Goal: Information Seeking & Learning: Find specific fact

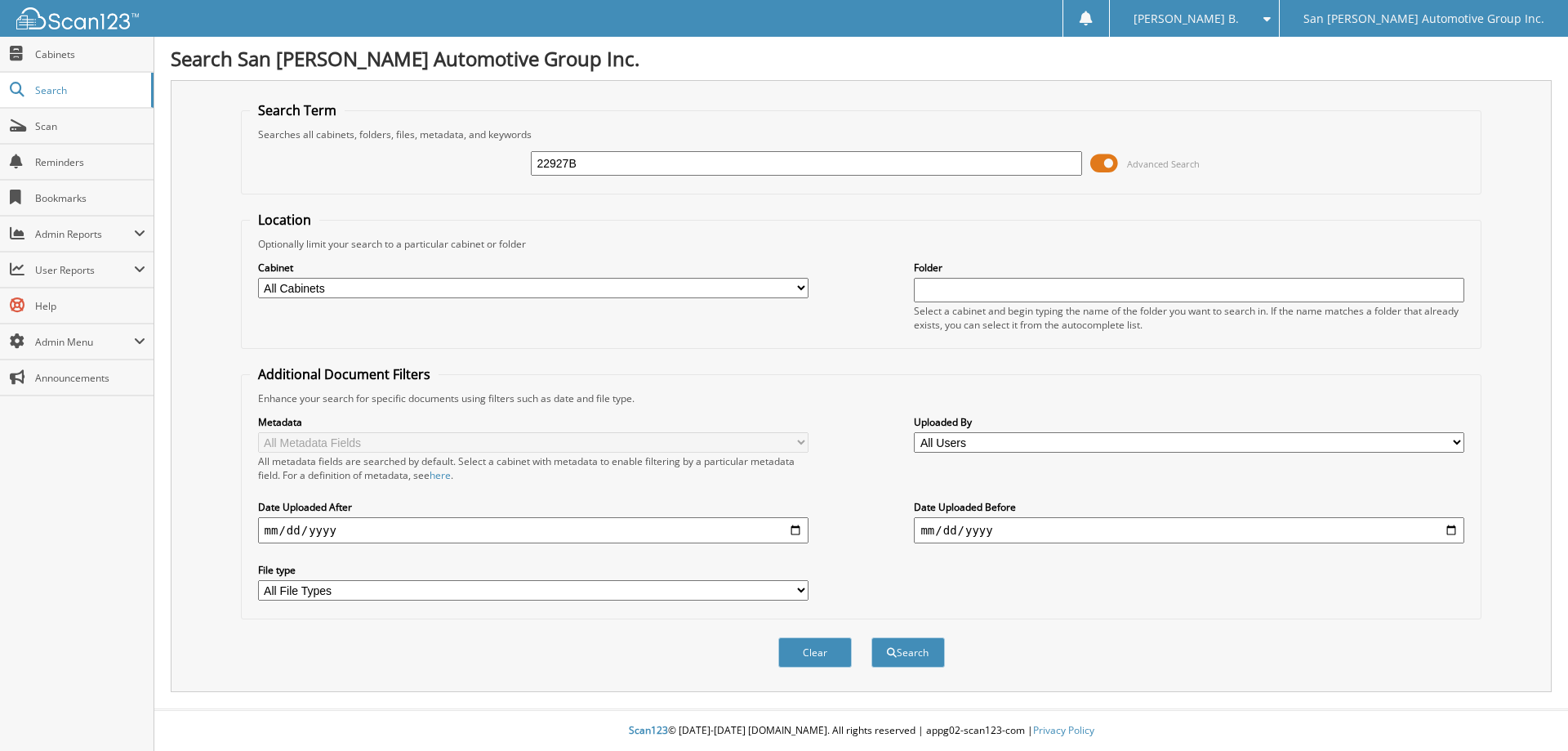
type input "22927B"
click at [871, 637] on button "Search" at bounding box center [908, 652] width 73 height 30
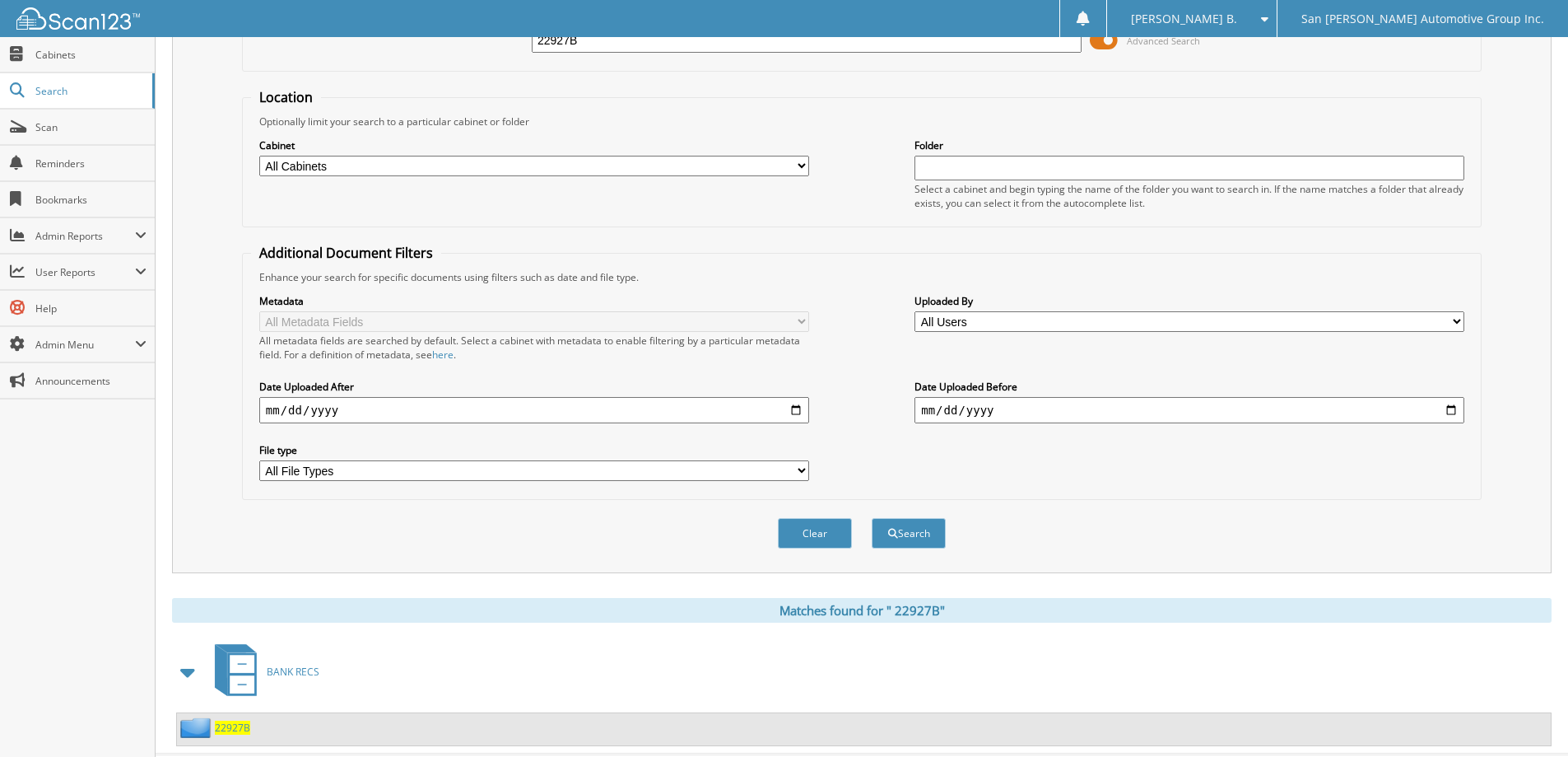
scroll to position [164, 0]
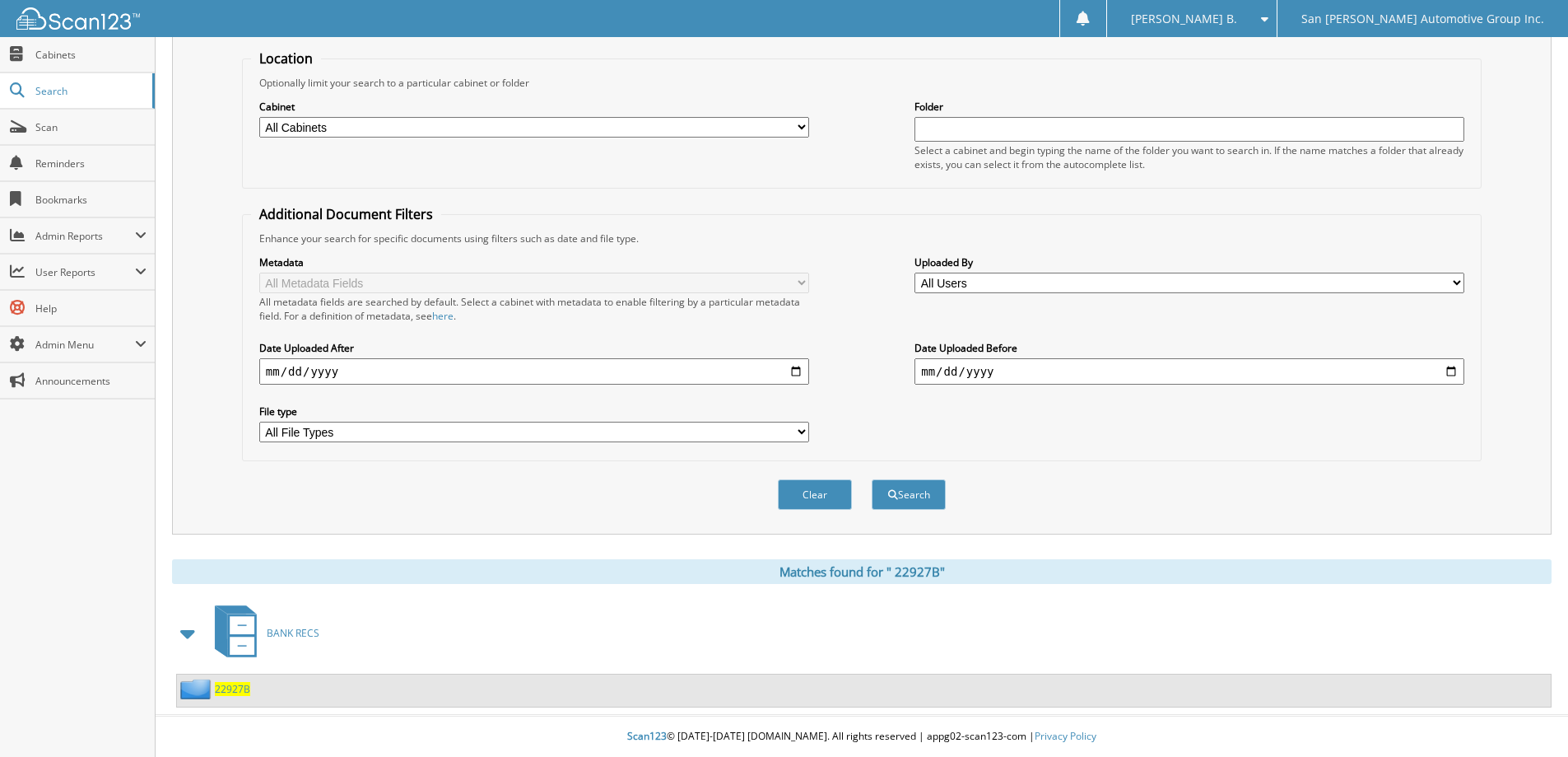
click at [229, 686] on span "2 2 9 2 7 B" at bounding box center [232, 689] width 35 height 14
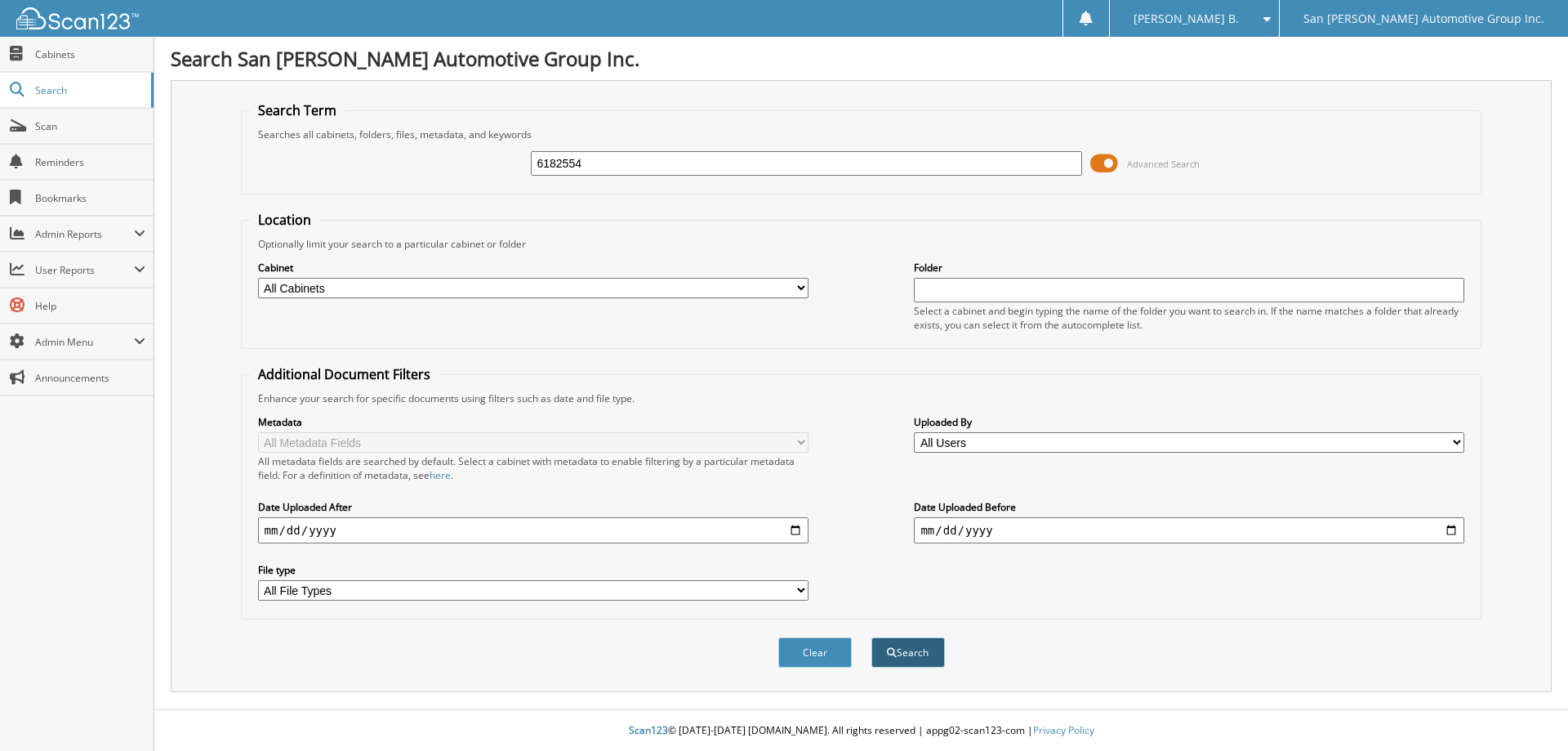
type input "6182554"
click at [912, 654] on button "Search" at bounding box center [908, 652] width 73 height 30
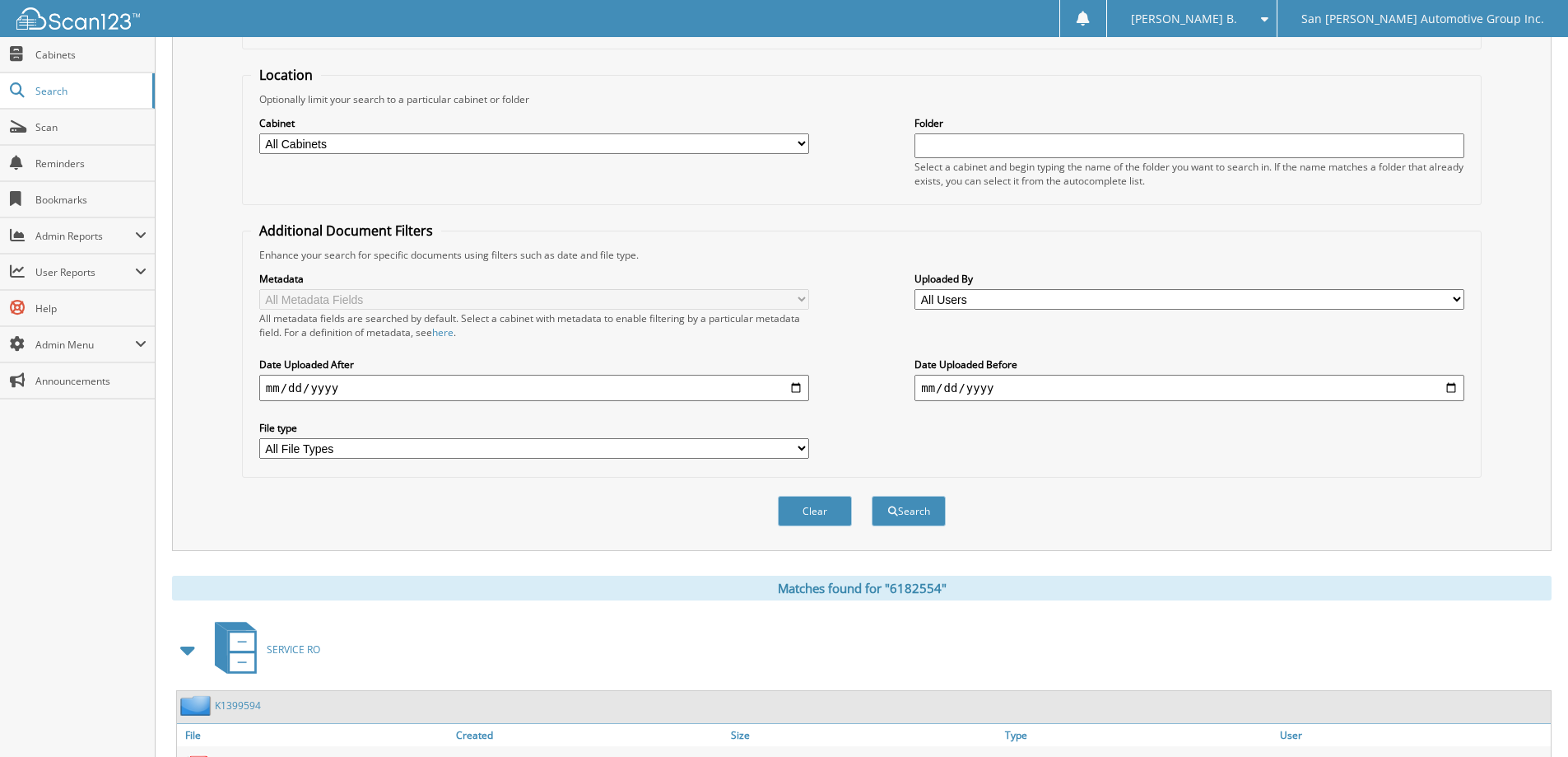
scroll to position [228, 0]
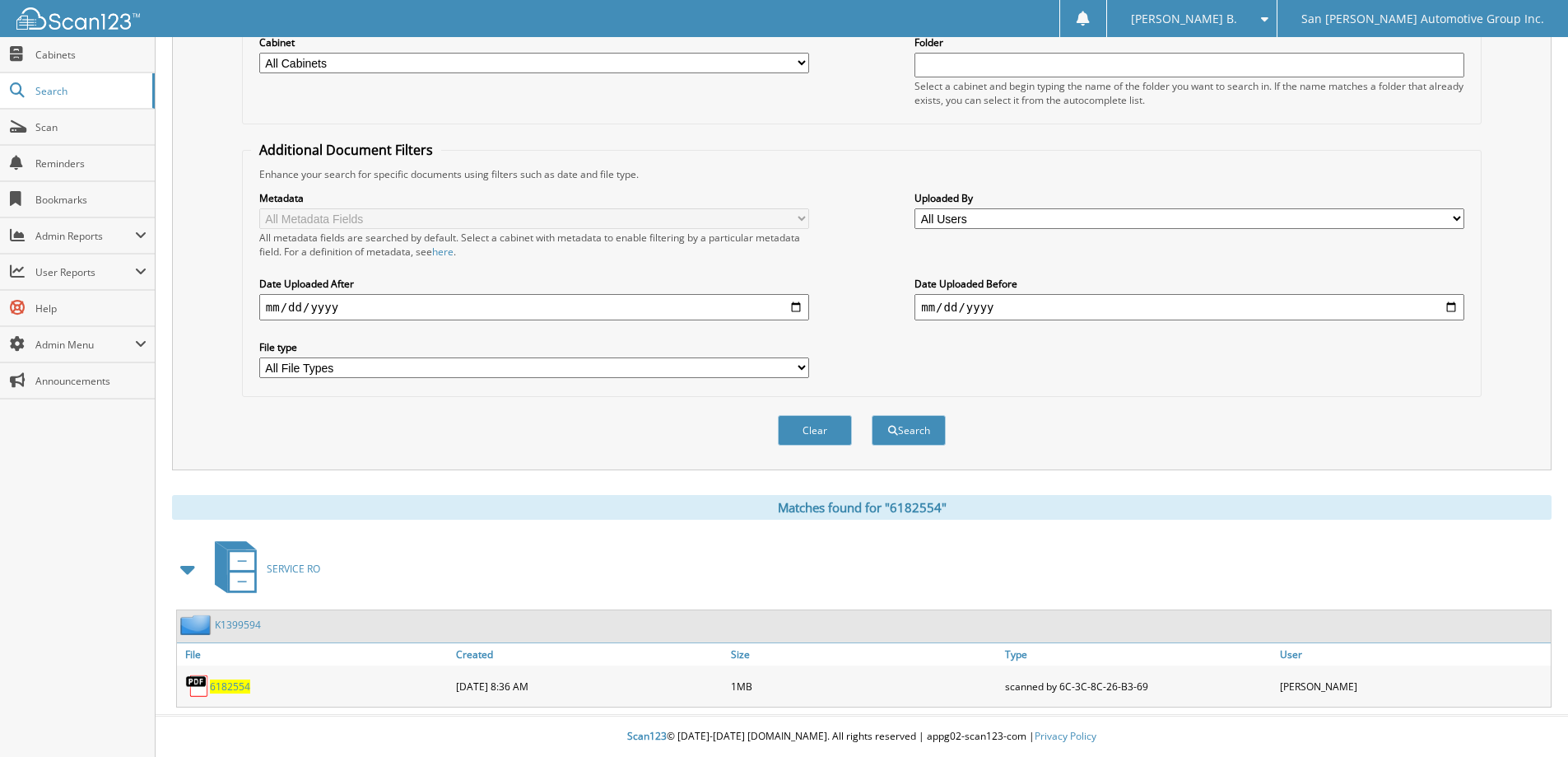
click at [227, 683] on span "6182554" at bounding box center [230, 686] width 40 height 14
